Goal: Task Accomplishment & Management: Manage account settings

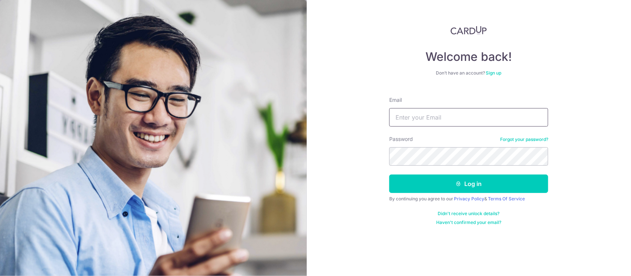
type input "[EMAIL_ADDRESS][DOMAIN_NAME]"
click at [468, 187] on button "Log in" at bounding box center [468, 184] width 159 height 18
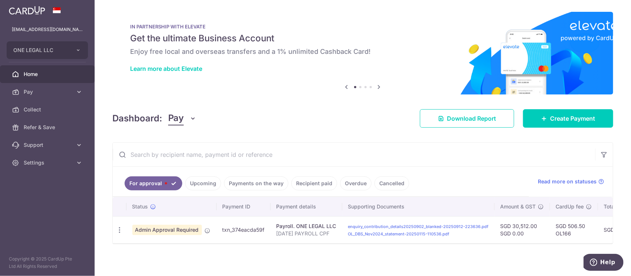
click at [392, 190] on link "Cancelled" at bounding box center [391, 184] width 35 height 14
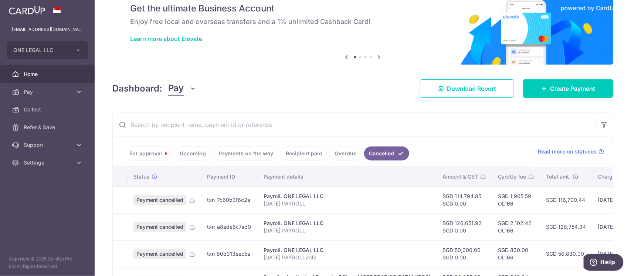
scroll to position [46, 0]
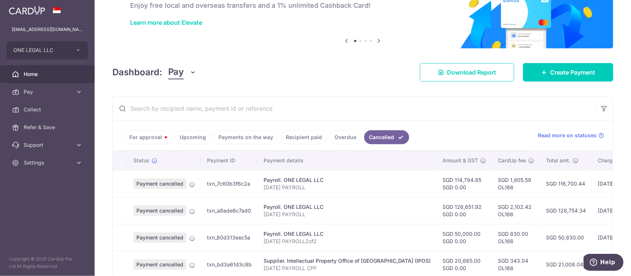
click at [186, 138] on link "Upcoming" at bounding box center [193, 137] width 36 height 14
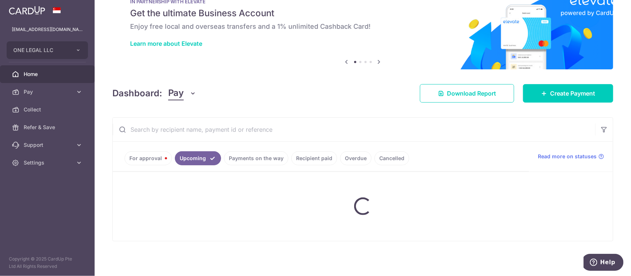
scroll to position [35, 0]
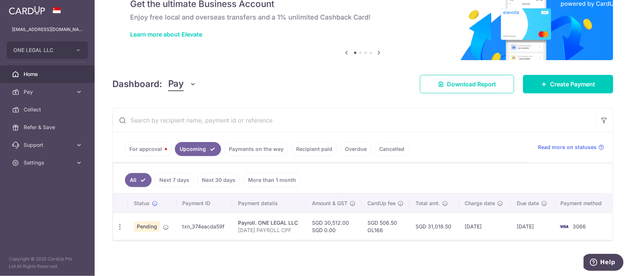
click at [150, 148] on link "For approval" at bounding box center [148, 149] width 47 height 14
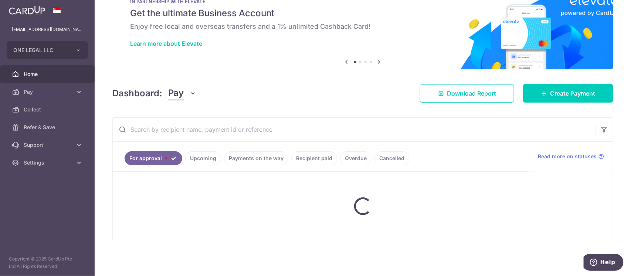
scroll to position [8, 0]
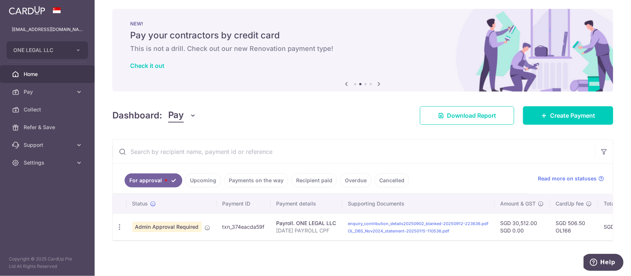
click at [264, 174] on link "Payments on the way" at bounding box center [256, 181] width 64 height 14
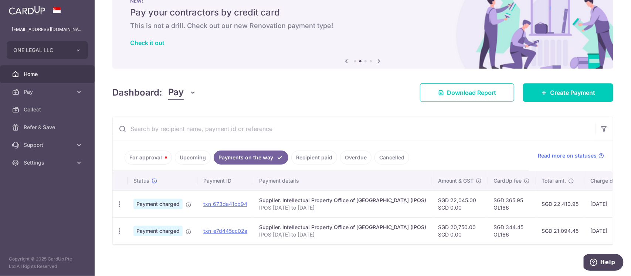
scroll to position [35, 0]
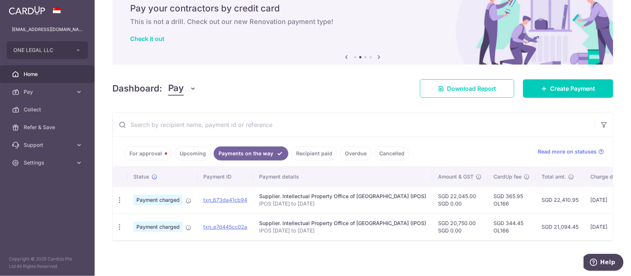
click at [318, 150] on link "Recipient paid" at bounding box center [314, 154] width 46 height 14
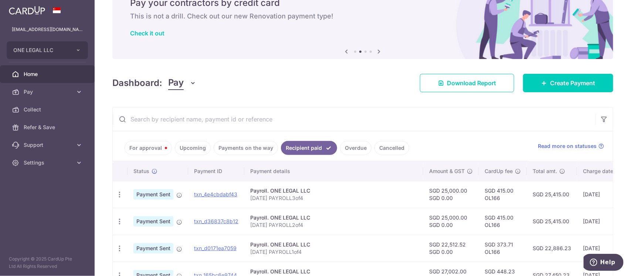
click at [252, 149] on link "Payments on the way" at bounding box center [246, 148] width 64 height 14
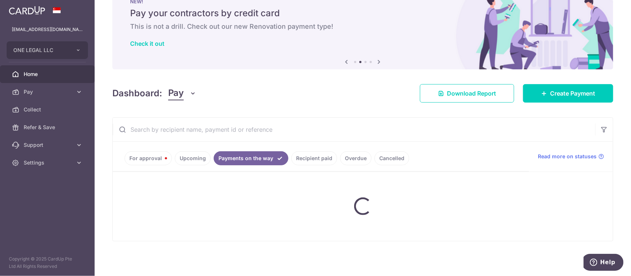
scroll to position [26, 0]
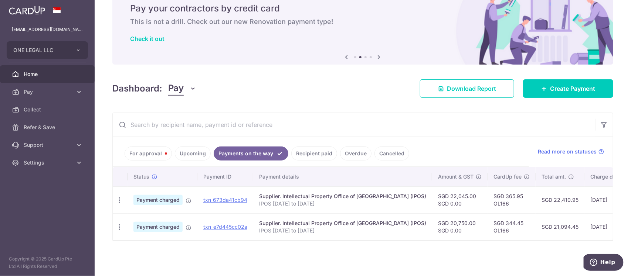
click at [146, 147] on link "For approval" at bounding box center [148, 154] width 47 height 14
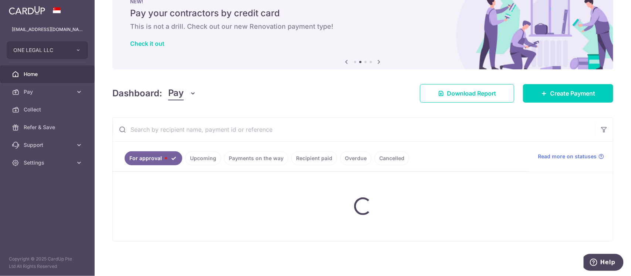
scroll to position [8, 0]
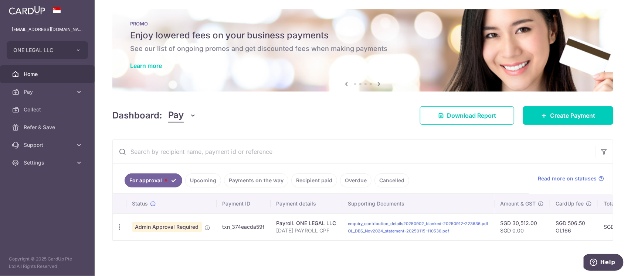
click at [204, 179] on link "Upcoming" at bounding box center [203, 181] width 36 height 14
click at [258, 176] on link "Payments on the way" at bounding box center [256, 181] width 64 height 14
